Goal: Task Accomplishment & Management: Manage account settings

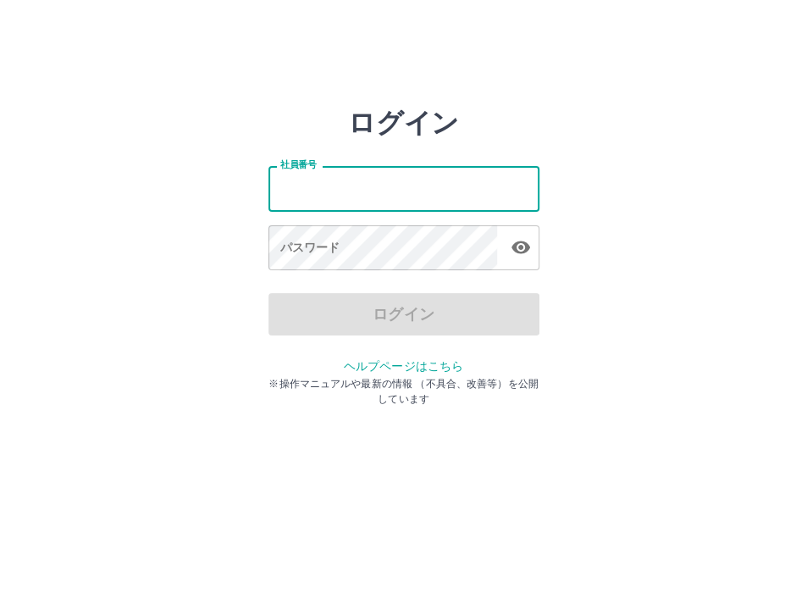
drag, startPoint x: 0, startPoint y: 0, endPoint x: 317, endPoint y: 185, distance: 367.6
click at [317, 185] on input "社員番号" at bounding box center [403, 188] width 271 height 45
type input "*******"
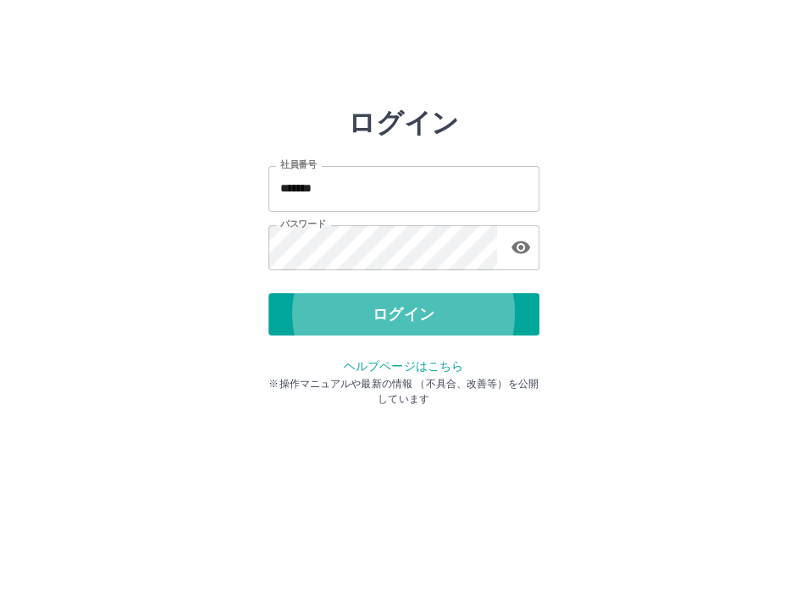
click at [268, 293] on button "ログイン" at bounding box center [403, 314] width 271 height 42
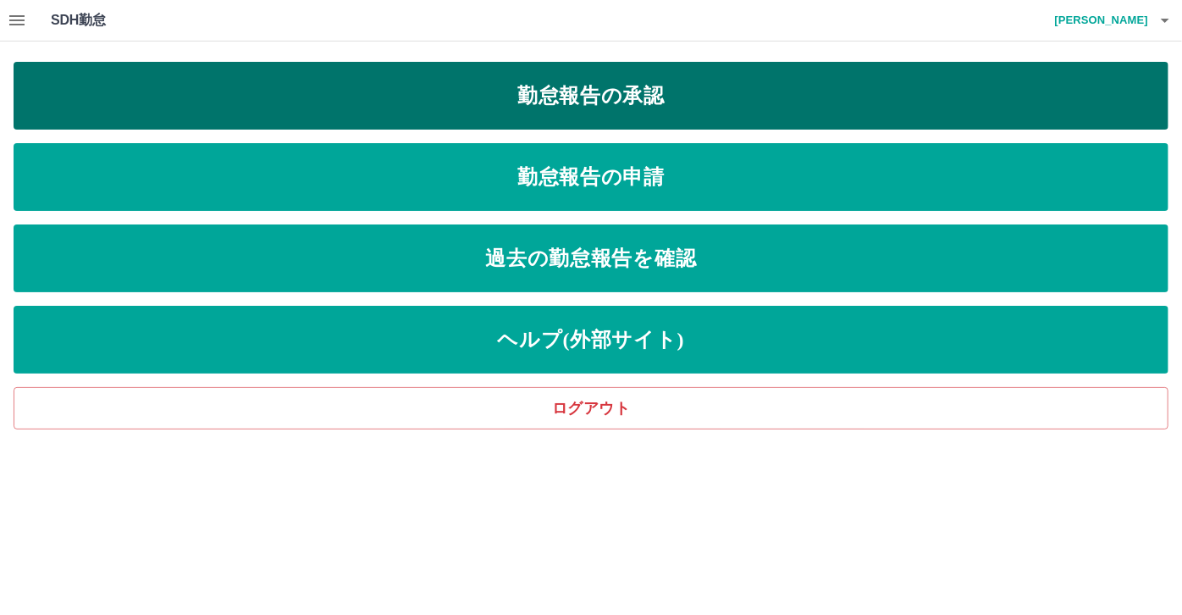
click at [483, 109] on link "勤怠報告の承認" at bounding box center [591, 96] width 1155 height 68
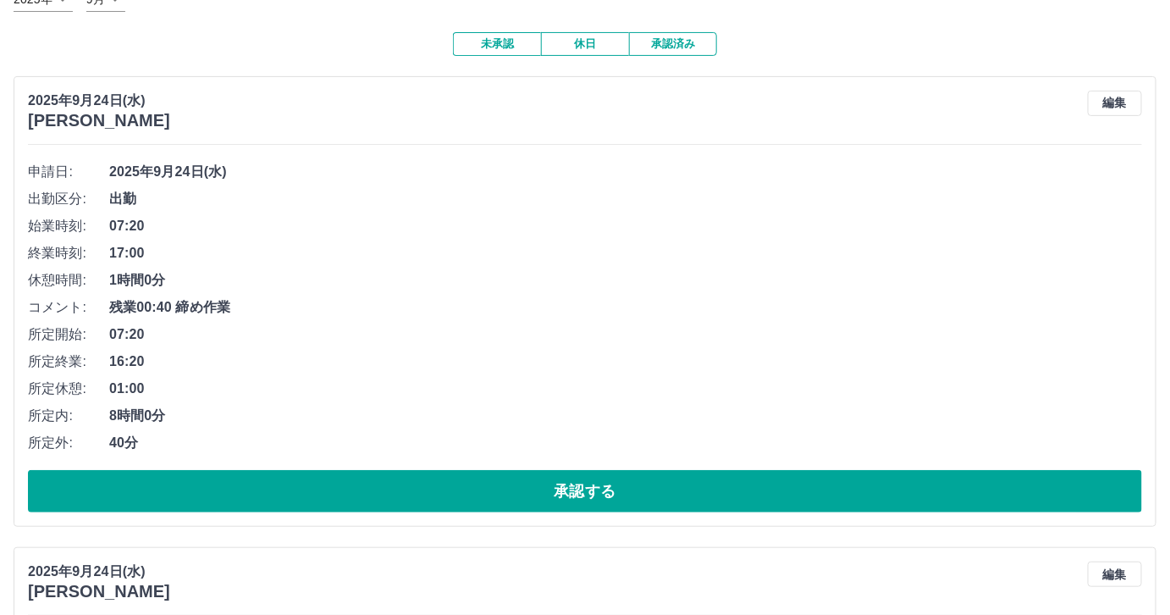
scroll to position [153, 0]
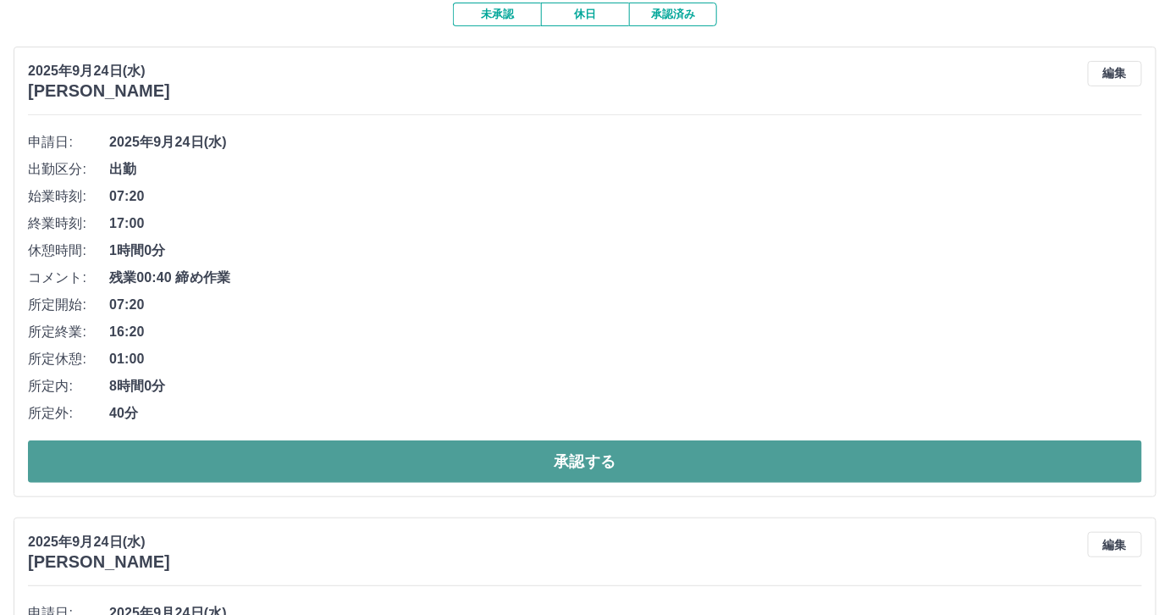
click at [521, 476] on button "承認する" at bounding box center [585, 461] width 1114 height 42
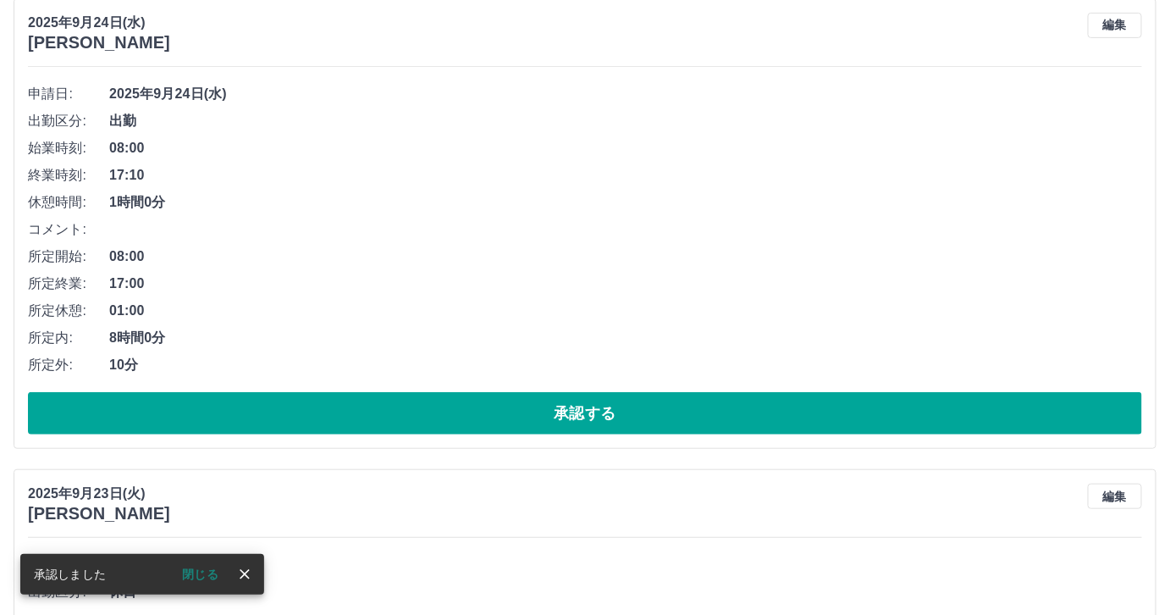
scroll to position [215, 0]
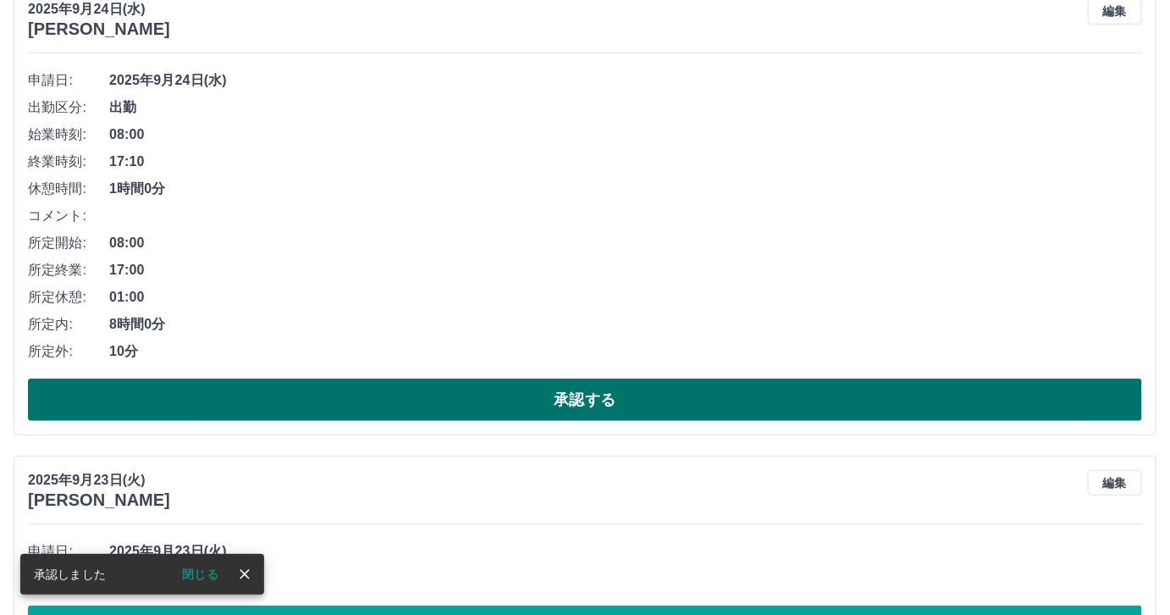
click at [598, 388] on button "承認する" at bounding box center [585, 399] width 1114 height 42
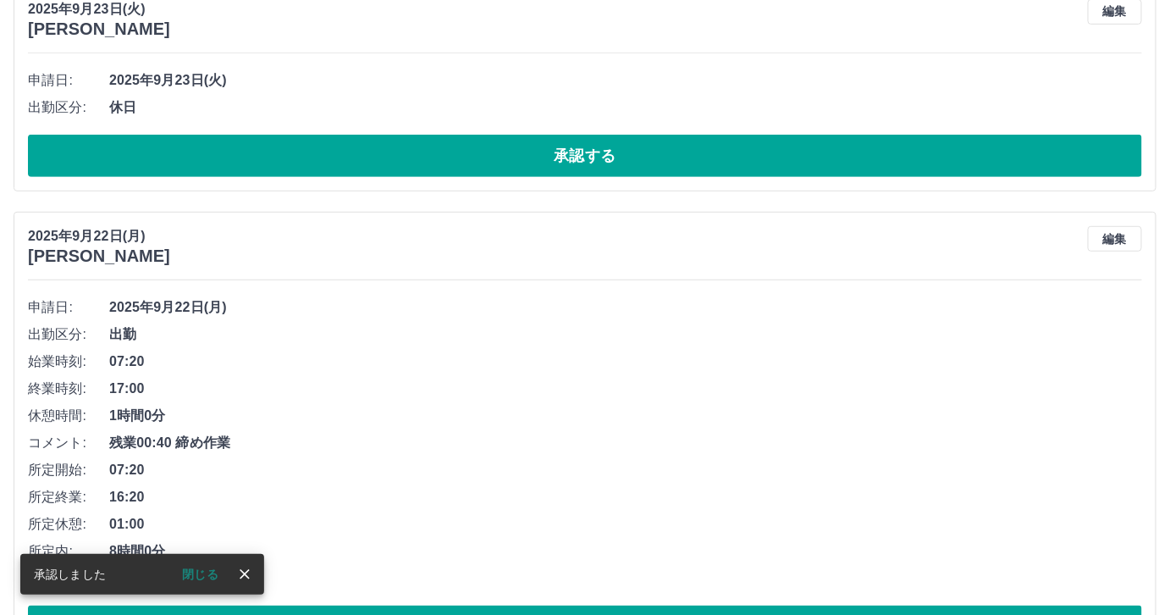
scroll to position [0, 0]
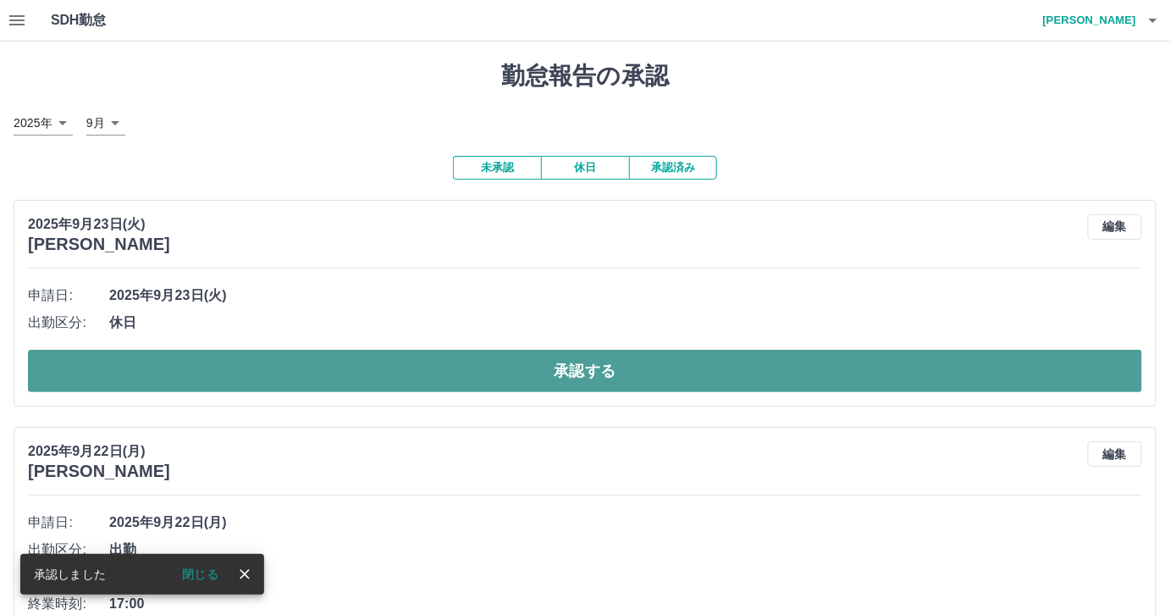
click at [596, 370] on button "承認する" at bounding box center [585, 371] width 1114 height 42
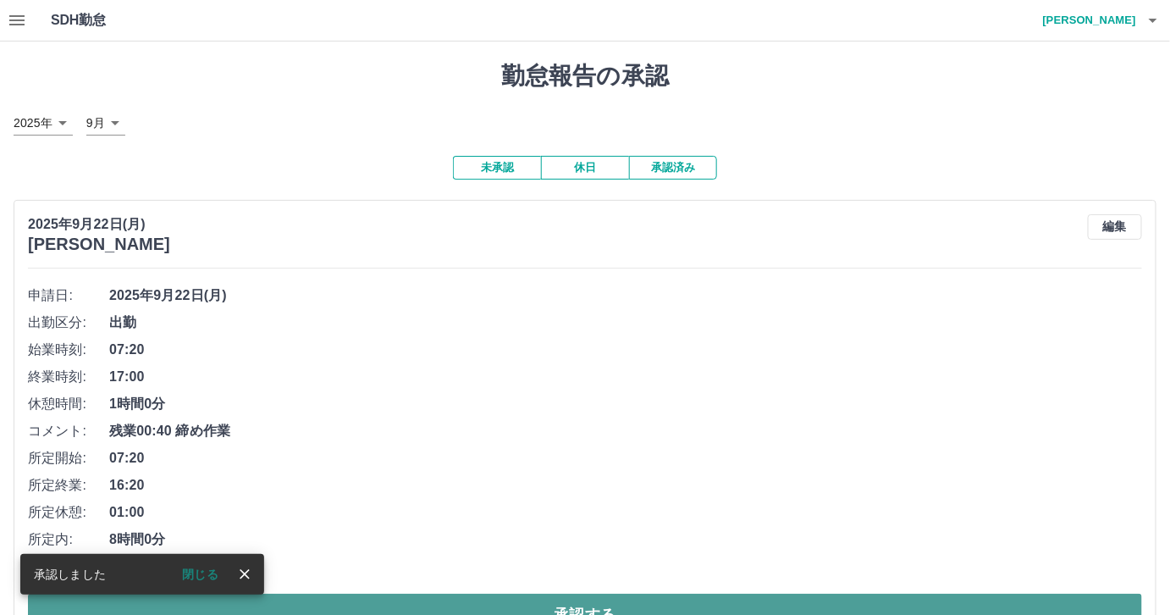
click at [641, 595] on button "承認する" at bounding box center [585, 614] width 1114 height 42
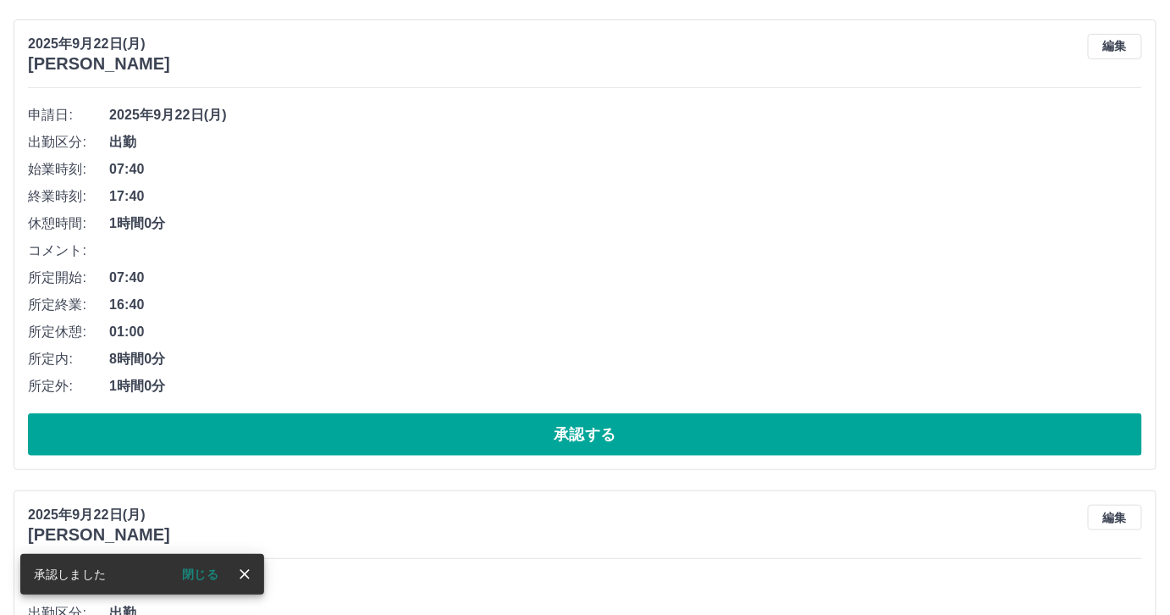
scroll to position [185, 0]
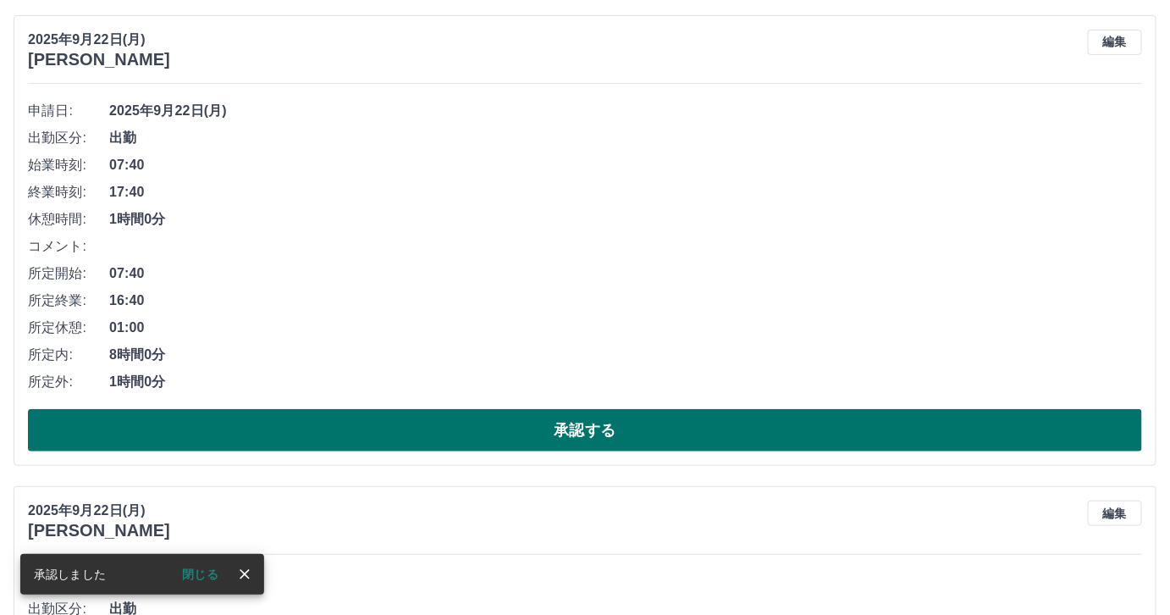
click at [595, 415] on button "承認する" at bounding box center [585, 430] width 1114 height 42
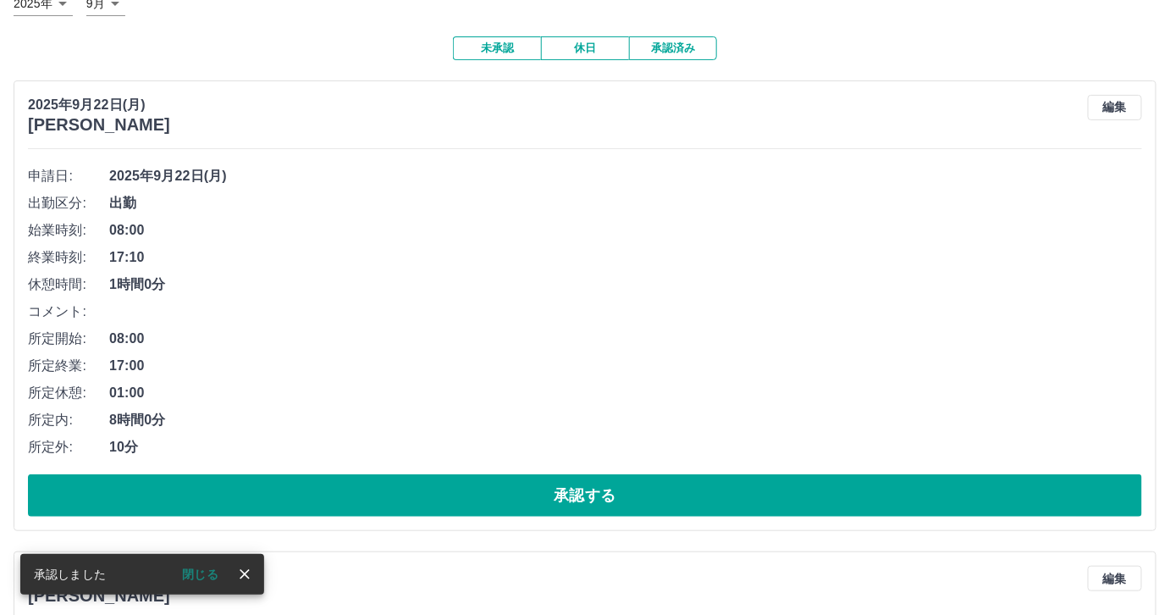
scroll to position [123, 0]
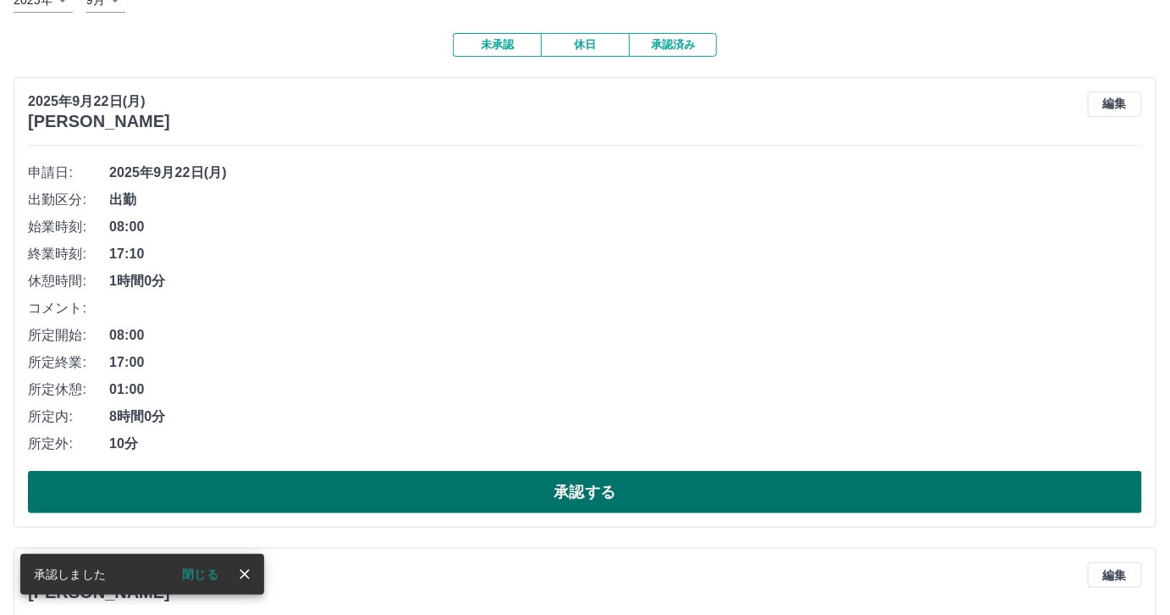
click at [613, 477] on button "承認する" at bounding box center [585, 492] width 1114 height 42
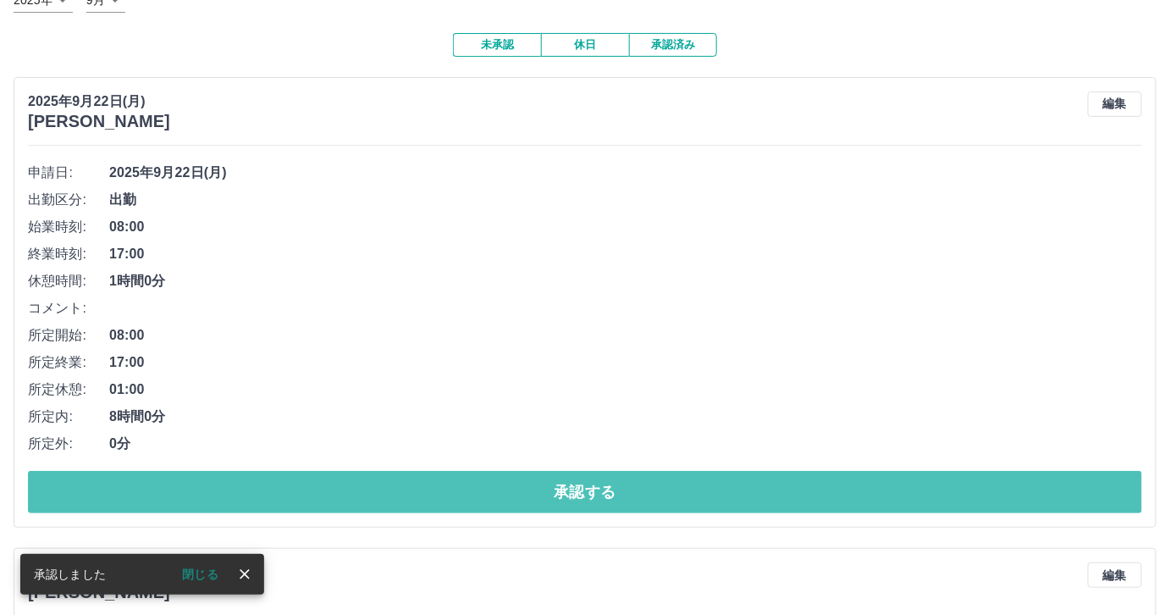
click at [613, 477] on button "承認する" at bounding box center [585, 492] width 1114 height 42
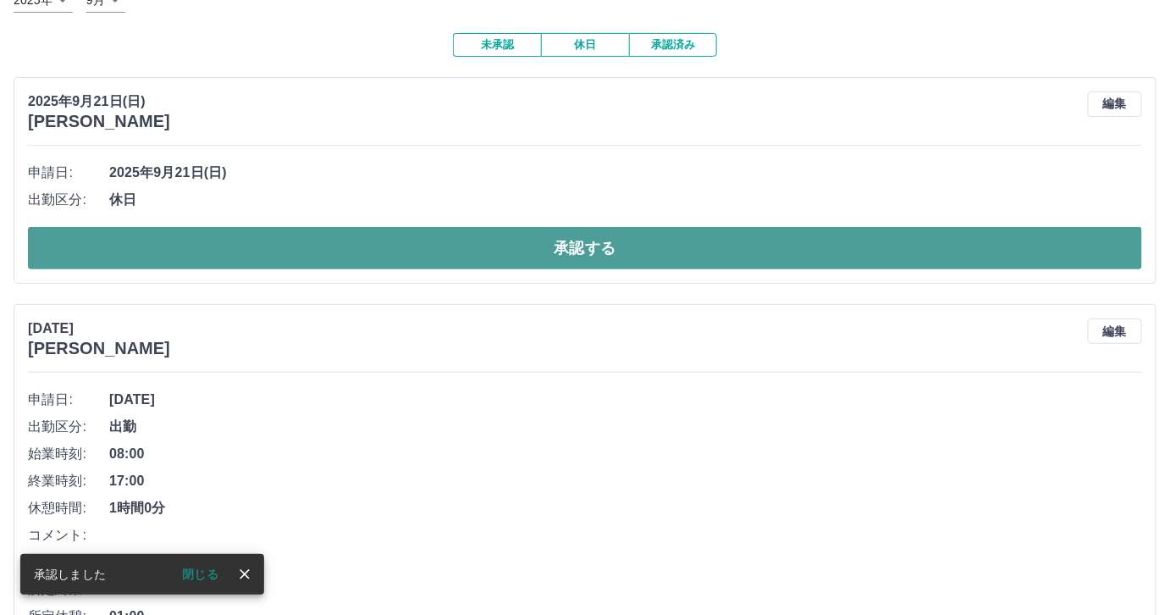
click at [637, 245] on button "承認する" at bounding box center [585, 248] width 1114 height 42
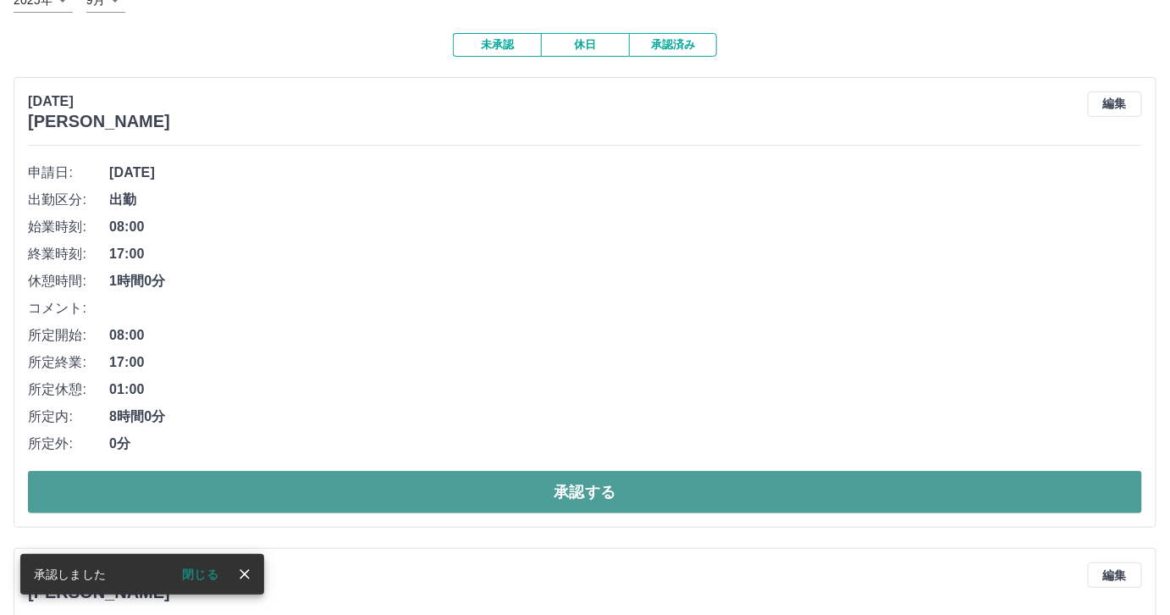
click at [697, 474] on button "承認する" at bounding box center [585, 492] width 1114 height 42
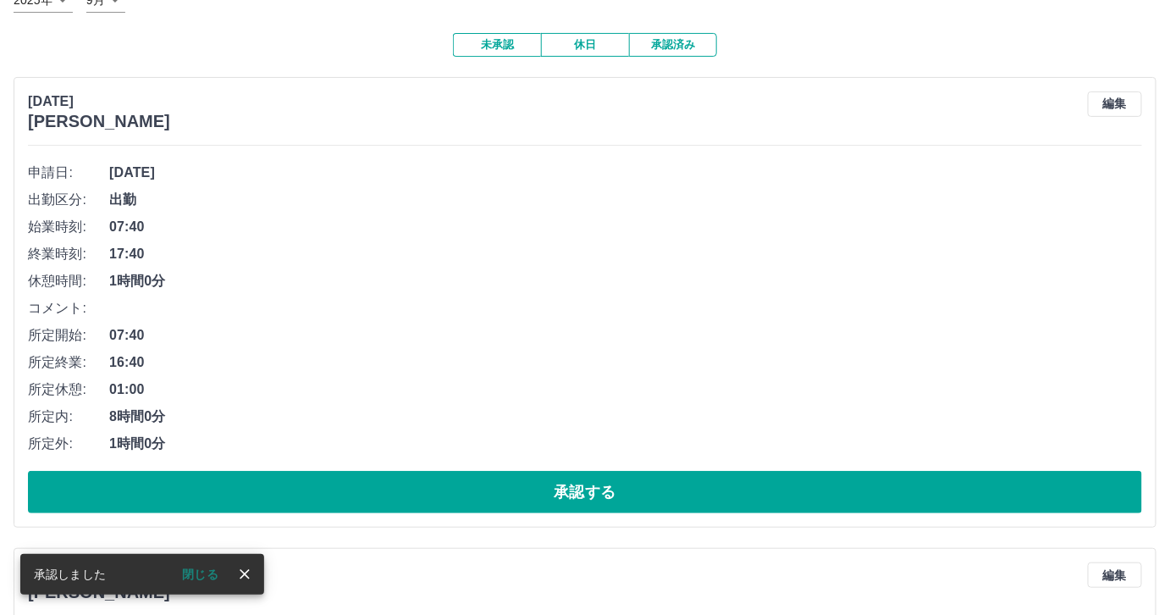
click at [697, 474] on button "承認する" at bounding box center [585, 492] width 1114 height 42
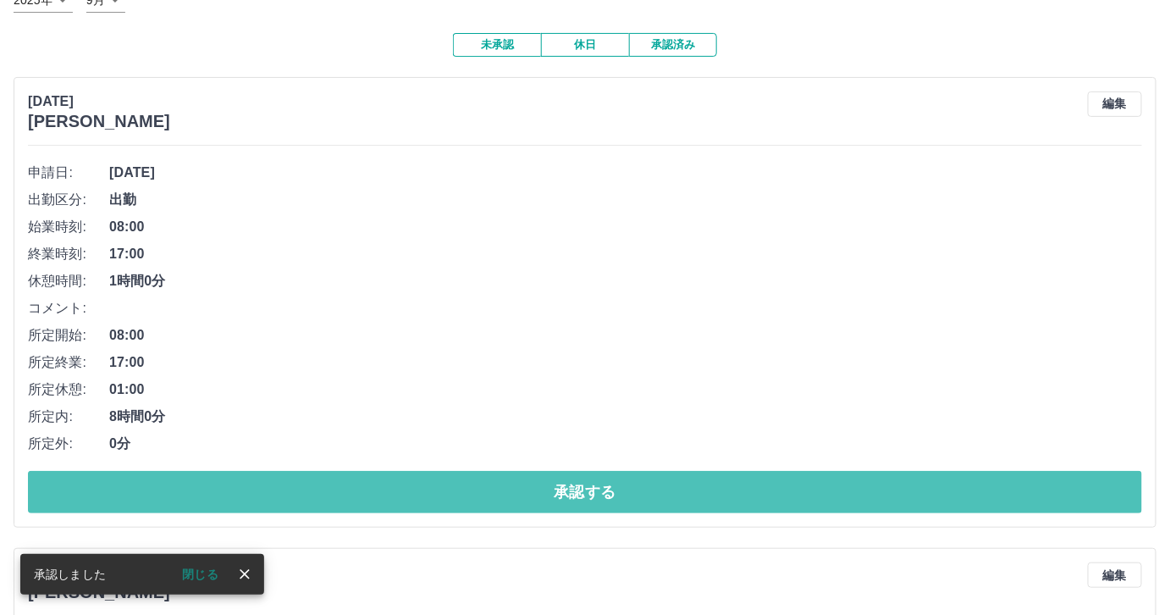
click at [697, 474] on button "承認する" at bounding box center [585, 492] width 1114 height 42
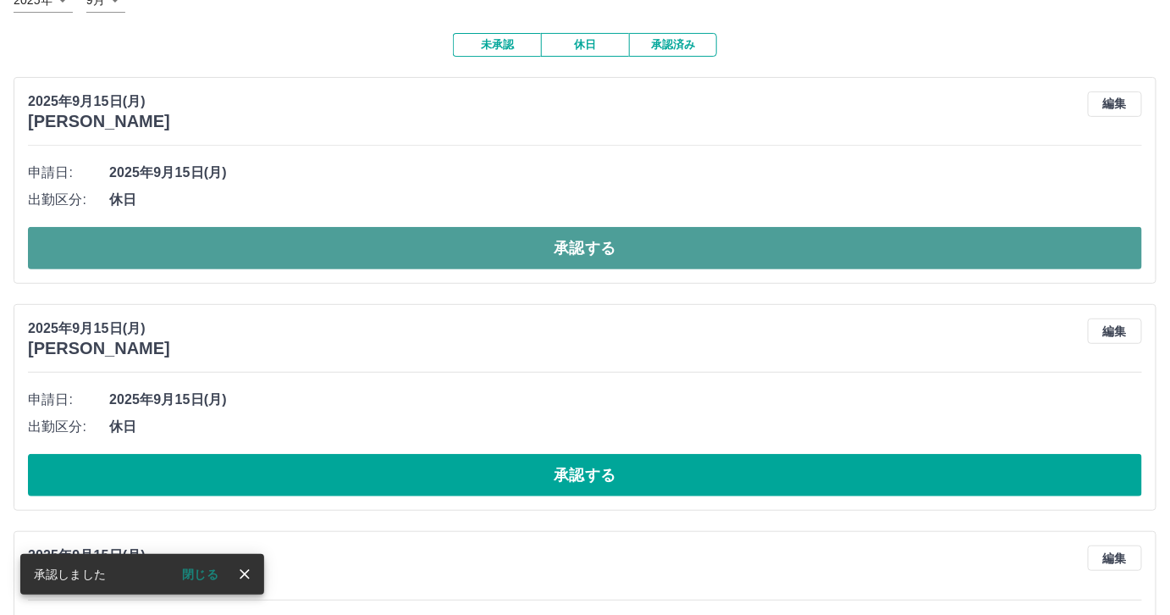
click at [624, 251] on button "承認する" at bounding box center [585, 248] width 1114 height 42
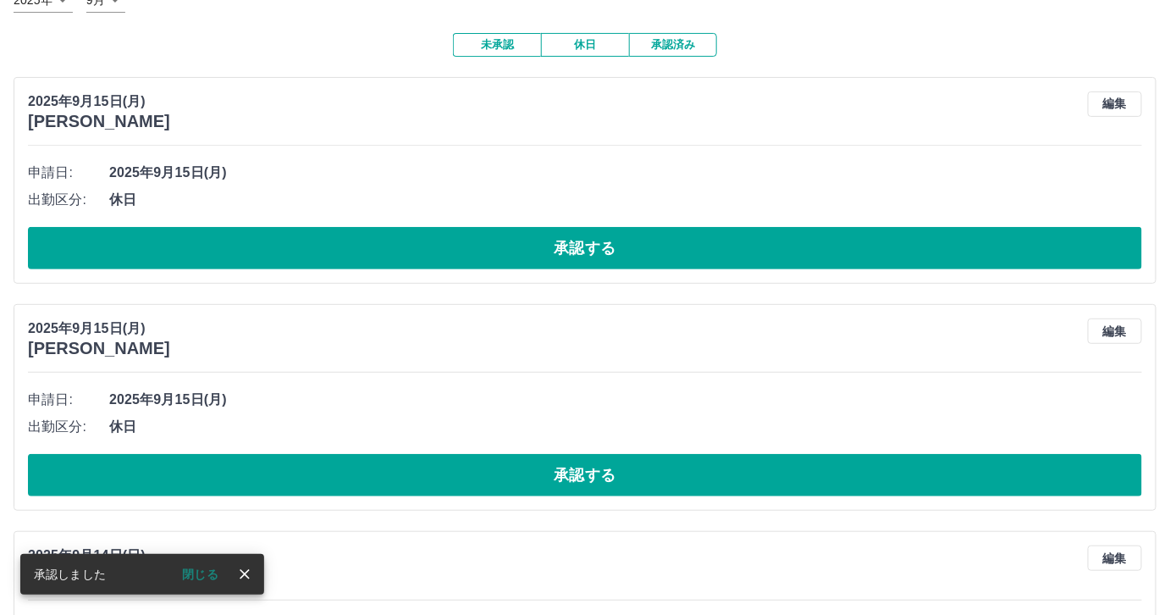
click at [624, 251] on button "承認する" at bounding box center [585, 248] width 1114 height 42
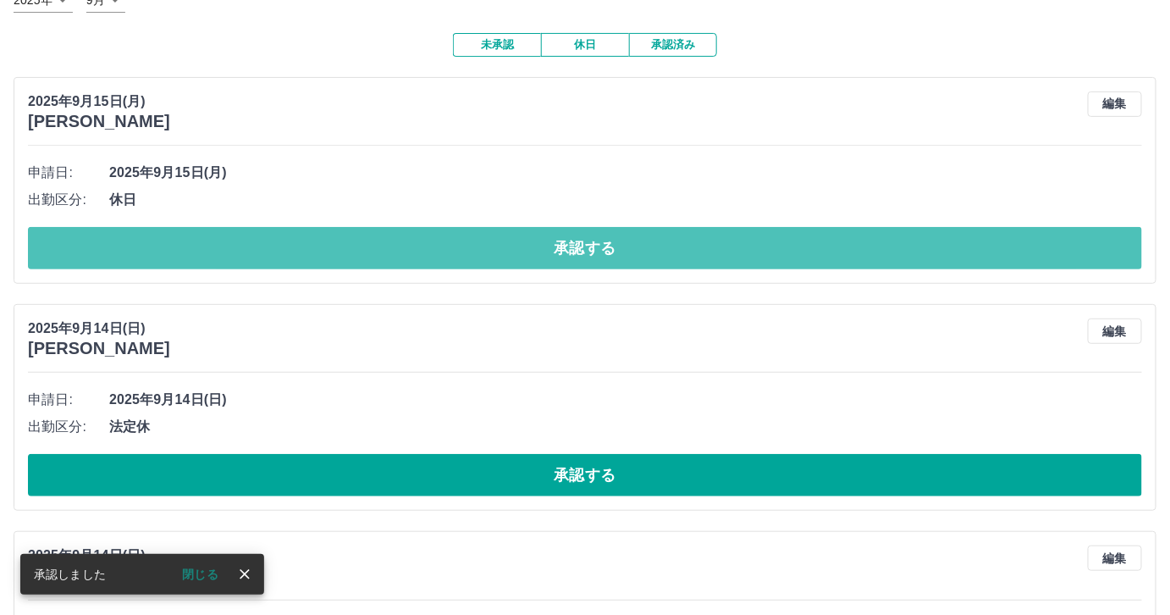
click at [624, 251] on button "承認する" at bounding box center [585, 248] width 1114 height 42
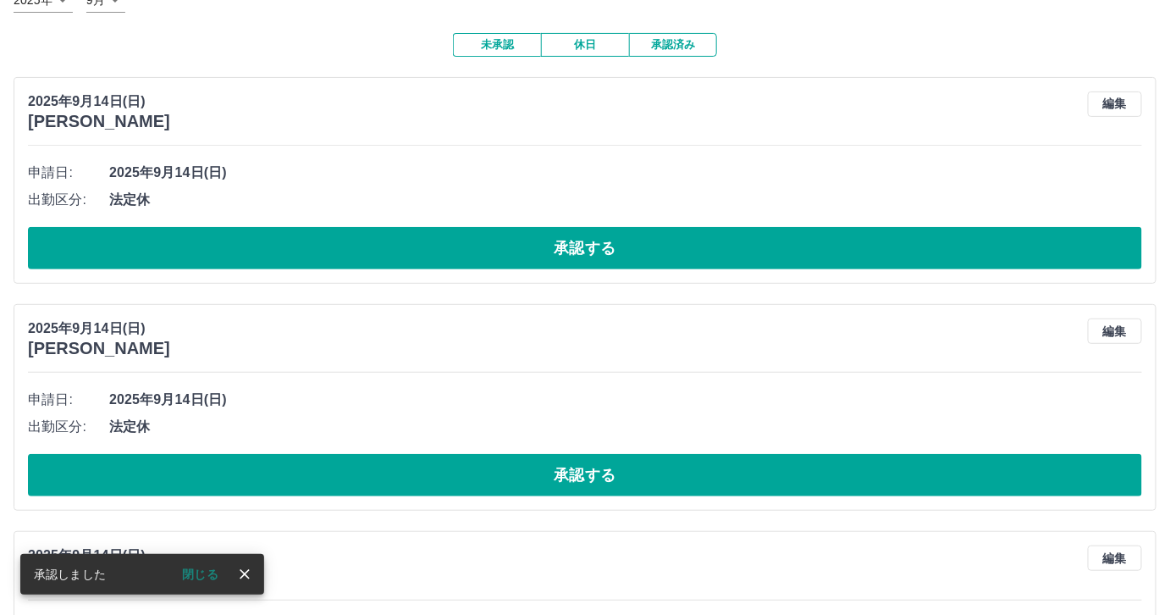
click at [624, 251] on button "承認する" at bounding box center [585, 248] width 1114 height 42
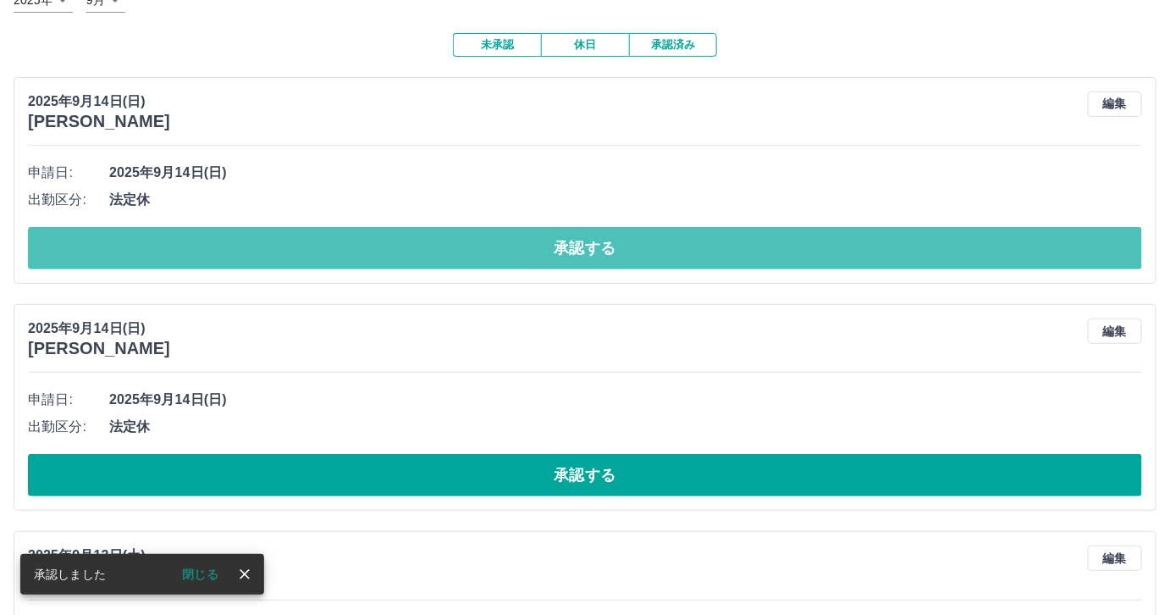
click at [606, 252] on button "承認する" at bounding box center [585, 248] width 1114 height 42
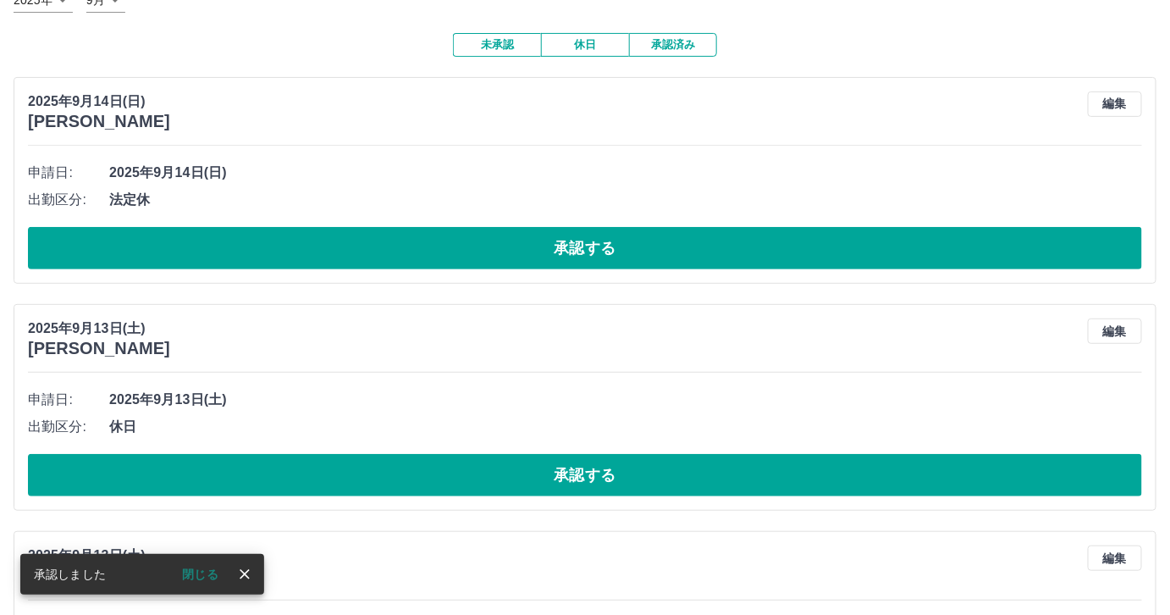
click at [596, 243] on button "承認する" at bounding box center [585, 248] width 1114 height 42
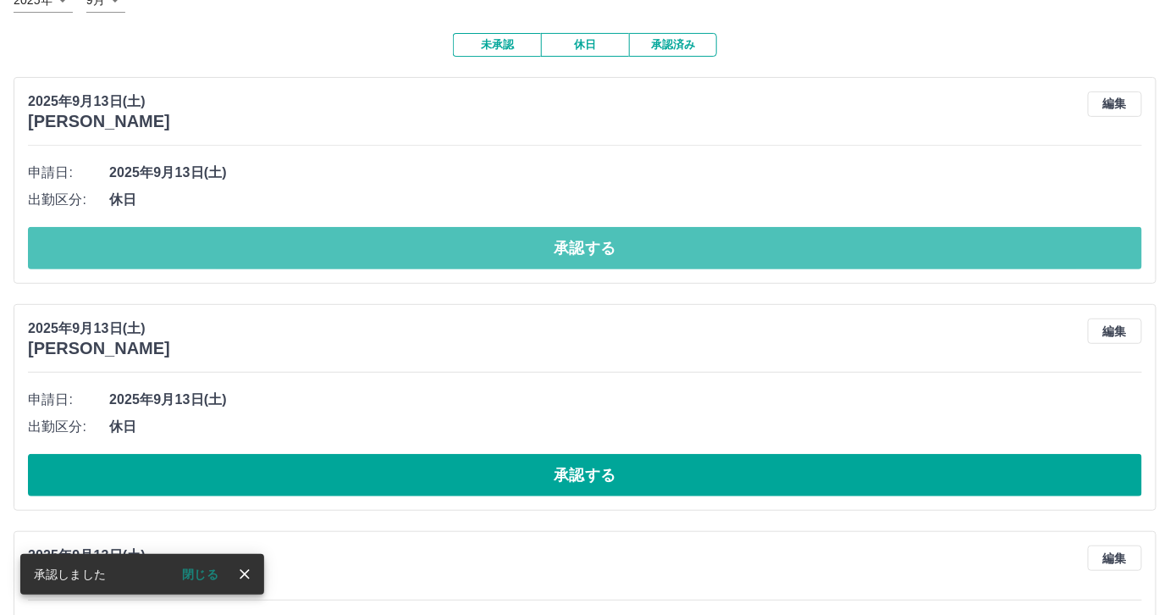
click at [596, 243] on button "承認する" at bounding box center [585, 248] width 1114 height 42
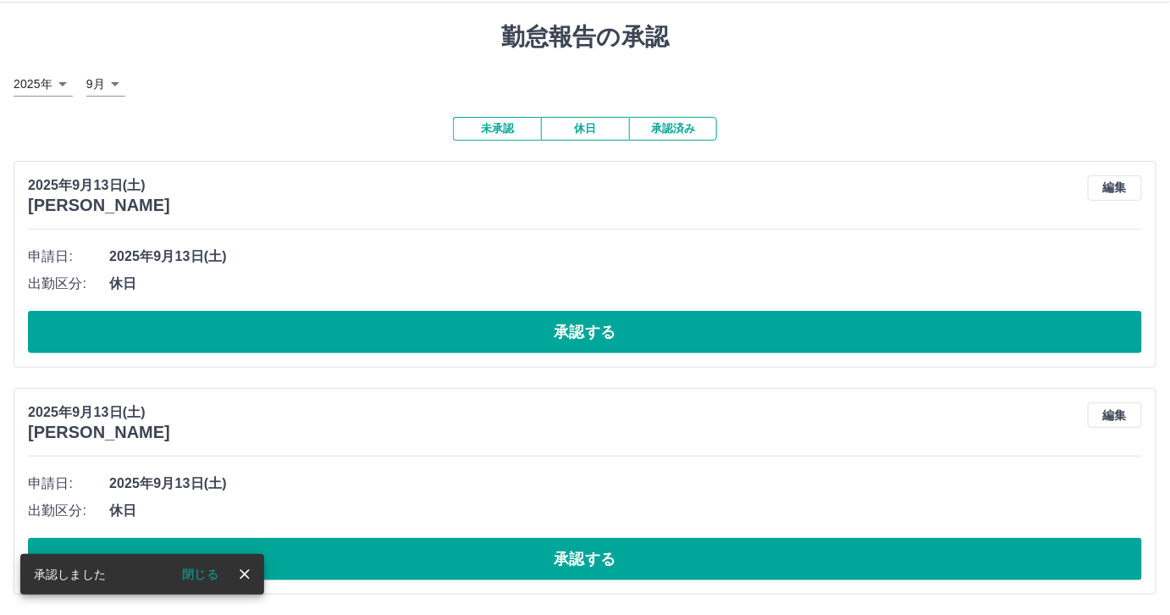
scroll to position [38, 0]
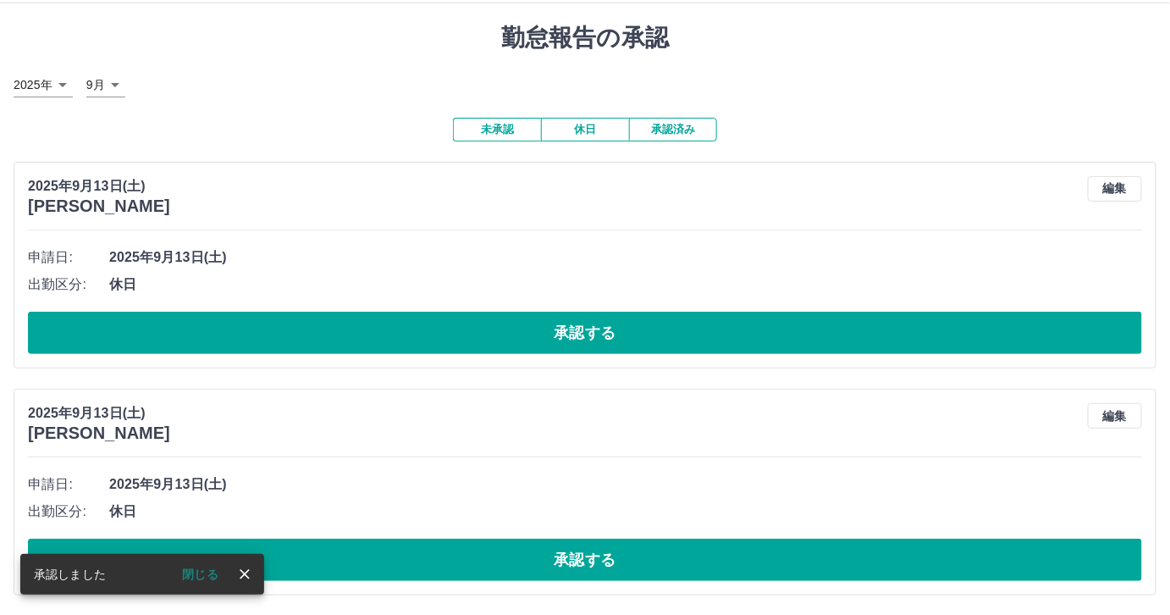
click at [596, 244] on li "申請日: [DATE]" at bounding box center [585, 257] width 1114 height 27
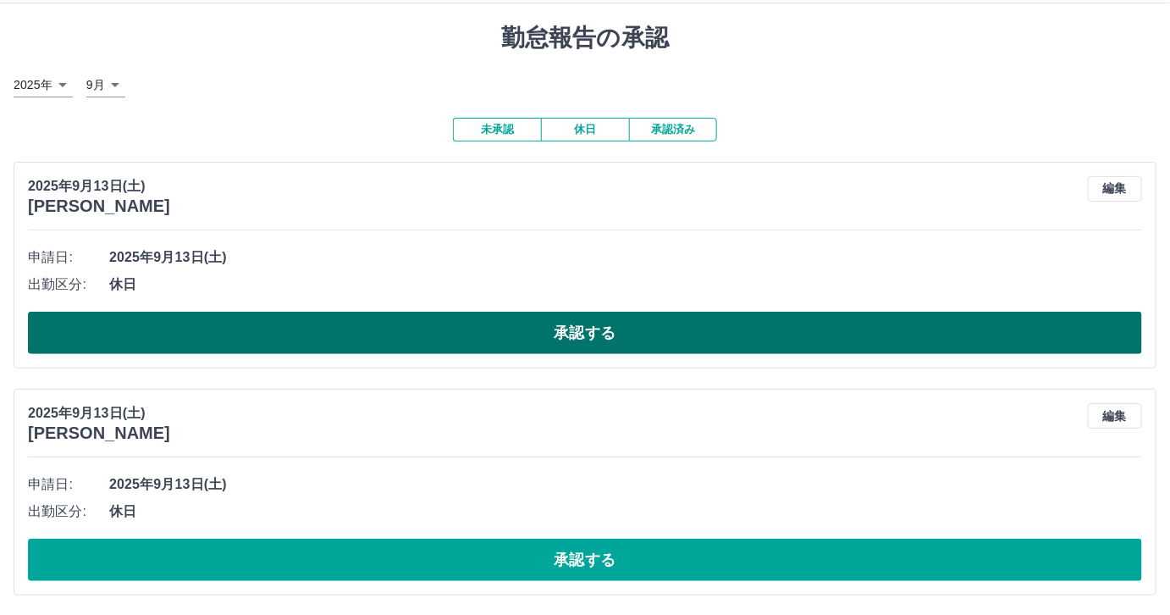
click at [607, 346] on button "承認する" at bounding box center [585, 333] width 1114 height 42
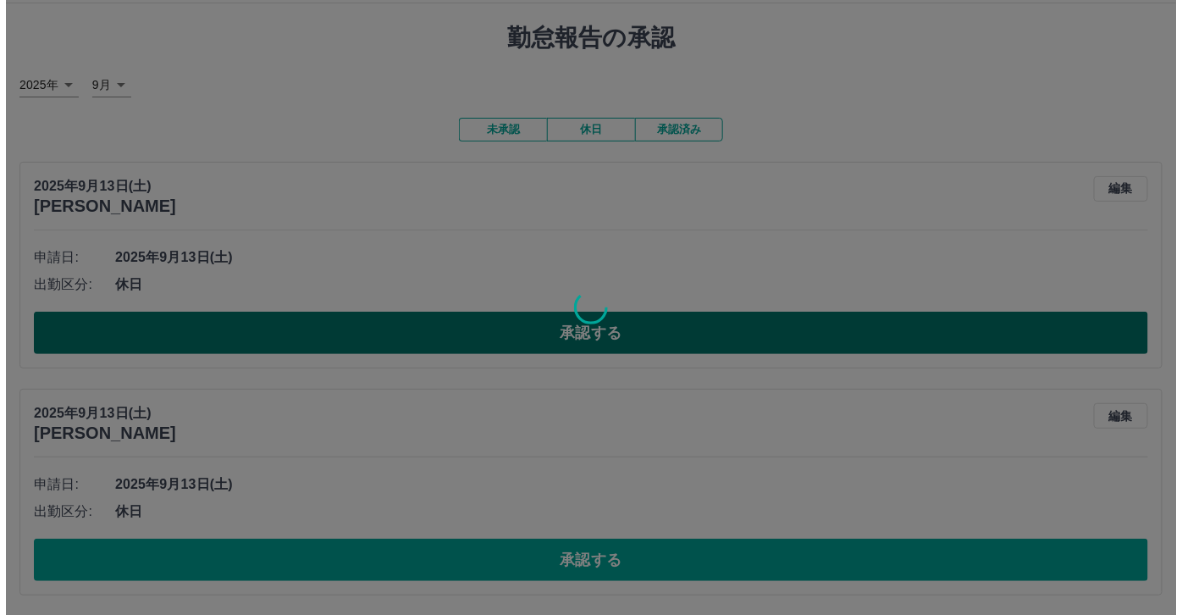
scroll to position [0, 0]
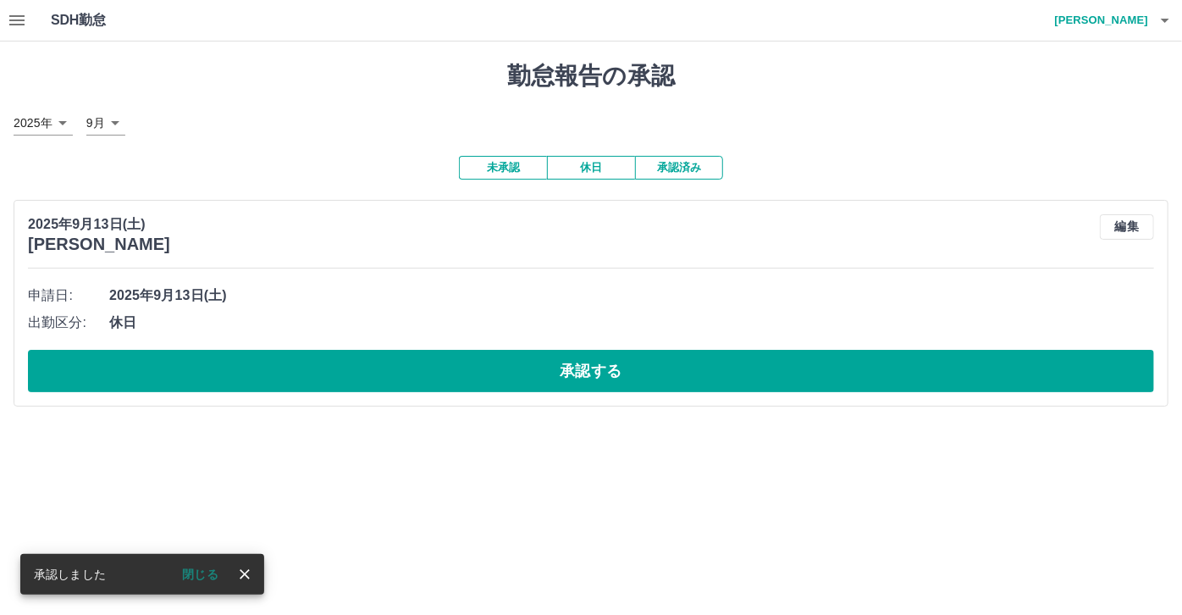
click at [607, 346] on div "申請日: [DATE] 出勤区分: 休日 承認する" at bounding box center [591, 337] width 1126 height 110
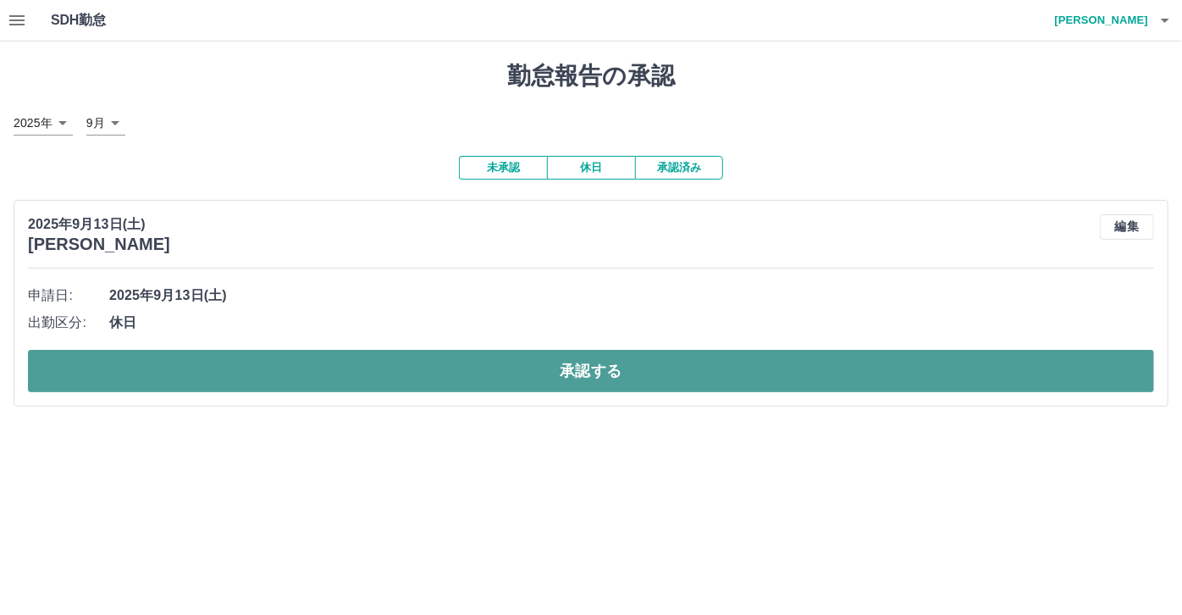
click at [611, 361] on button "承認する" at bounding box center [591, 371] width 1126 height 42
